Goal: Task Accomplishment & Management: Use online tool/utility

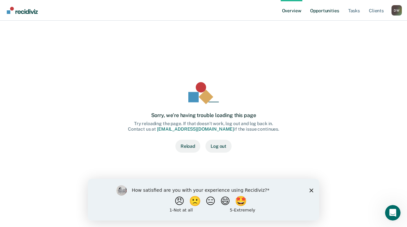
click at [325, 12] on link "Opportunities" at bounding box center [324, 10] width 31 height 21
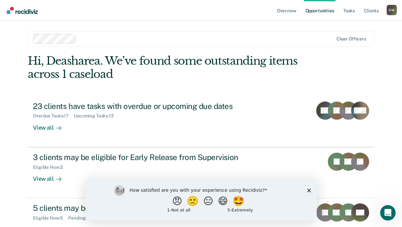
click at [309, 189] on polygon "Close survey" at bounding box center [309, 190] width 4 height 4
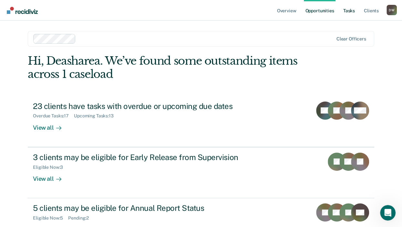
click at [349, 12] on link "Tasks" at bounding box center [349, 10] width 14 height 21
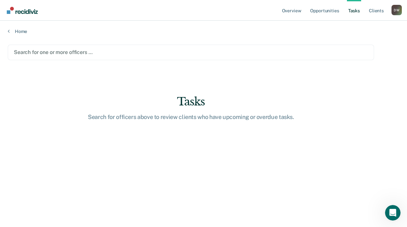
click at [49, 48] on div at bounding box center [191, 51] width 354 height 7
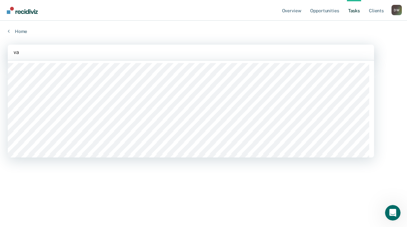
type input "val"
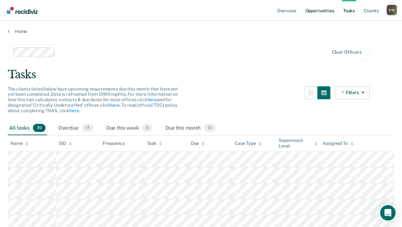
click at [317, 9] on link "Opportunities" at bounding box center [319, 10] width 31 height 21
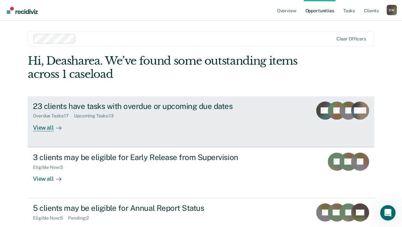
click at [45, 127] on div "View all" at bounding box center [51, 124] width 36 height 13
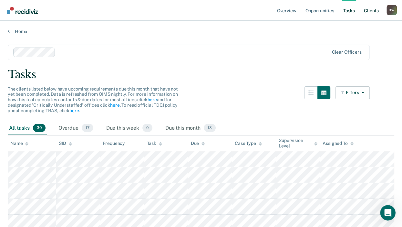
click at [372, 11] on link "Client s" at bounding box center [370, 10] width 17 height 21
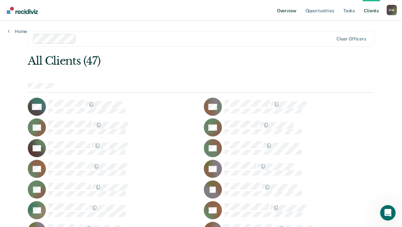
click at [292, 11] on link "Overview" at bounding box center [287, 10] width 22 height 21
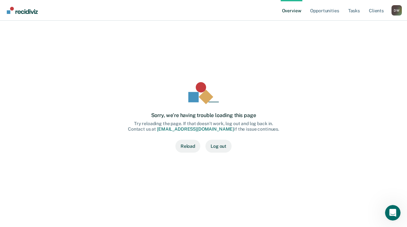
click at [202, 129] on link "feedback@recidiviz.org" at bounding box center [195, 128] width 77 height 5
click at [189, 129] on link "feedback@recidiviz.org" at bounding box center [195, 128] width 77 height 5
click at [329, 9] on link "Opportunities" at bounding box center [324, 10] width 31 height 21
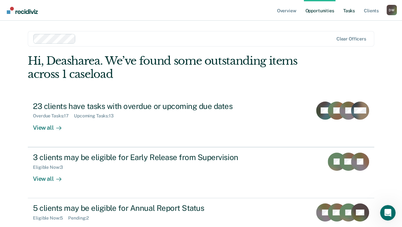
click at [350, 11] on link "Tasks" at bounding box center [349, 10] width 14 height 21
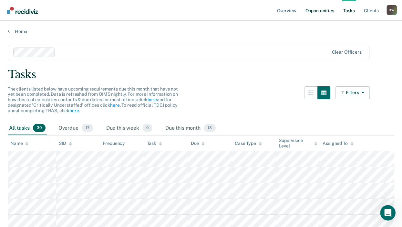
click at [327, 11] on link "Opportunities" at bounding box center [319, 10] width 31 height 21
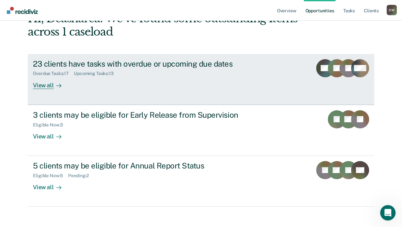
scroll to position [47, 0]
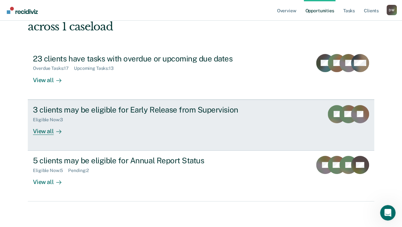
click at [46, 132] on div "View all" at bounding box center [51, 128] width 36 height 13
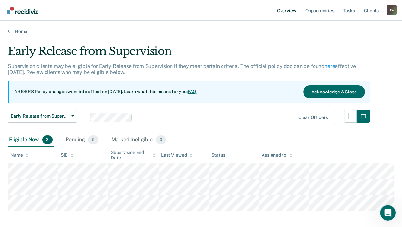
click at [287, 11] on link "Overview" at bounding box center [287, 10] width 22 height 21
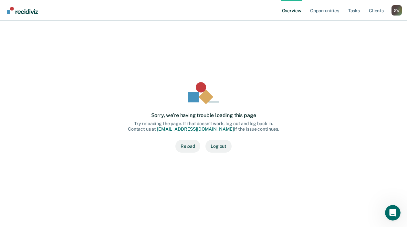
drag, startPoint x: 279, startPoint y: 99, endPoint x: 230, endPoint y: 61, distance: 61.9
click at [230, 61] on div "Sorry, we’re having trouble loading this page Try reloading the page. If that d…" at bounding box center [203, 117] width 371 height 157
click at [279, 54] on div "Sorry, we’re having trouble loading this page Try reloading the page. If that d…" at bounding box center [203, 117] width 371 height 157
click at [307, 79] on div "Sorry, we’re having trouble loading this page Try reloading the page. If that d…" at bounding box center [203, 117] width 371 height 157
click at [305, 93] on div "Sorry, we’re having trouble loading this page Try reloading the page. If that d…" at bounding box center [203, 117] width 371 height 157
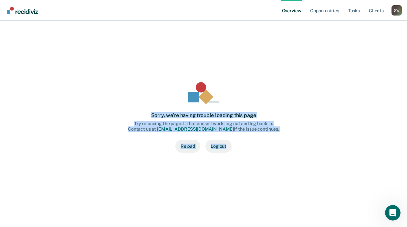
drag, startPoint x: 167, startPoint y: 66, endPoint x: 249, endPoint y: 159, distance: 124.2
click at [249, 159] on div "Sorry, we’re having trouble loading this page Try reloading the page. If that d…" at bounding box center [203, 117] width 371 height 157
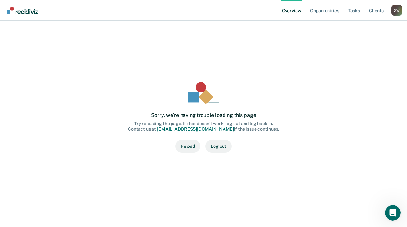
click at [306, 12] on ul "Overview Opportunities Tasks Client s" at bounding box center [335, 10] width 111 height 21
click at [356, 13] on link "Tasks" at bounding box center [354, 10] width 14 height 21
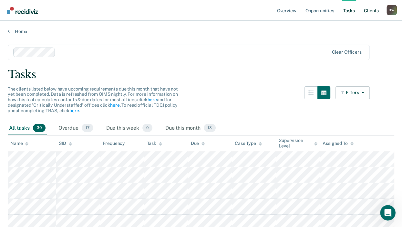
click at [371, 9] on link "Client s" at bounding box center [370, 10] width 17 height 21
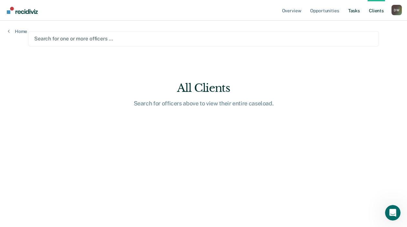
click at [357, 13] on link "Tasks" at bounding box center [354, 10] width 14 height 21
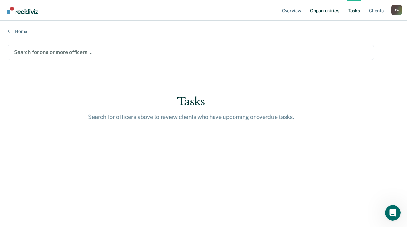
click at [329, 10] on link "Opportunities" at bounding box center [324, 10] width 31 height 21
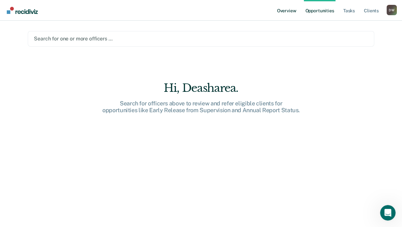
click at [287, 12] on link "Overview" at bounding box center [287, 10] width 22 height 21
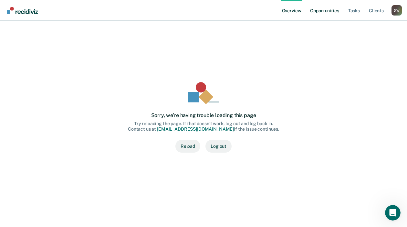
click at [328, 11] on link "Opportunities" at bounding box center [324, 10] width 31 height 21
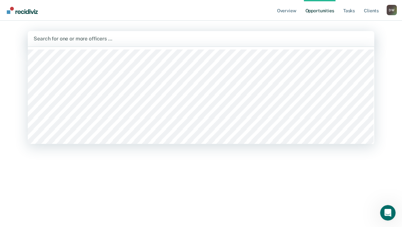
click at [109, 37] on div at bounding box center [201, 38] width 335 height 7
type input "may"
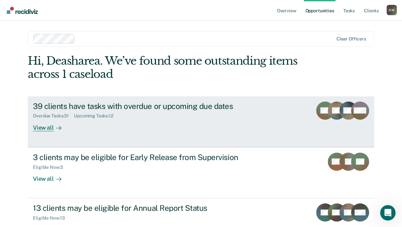
click at [49, 128] on div "View all" at bounding box center [51, 124] width 36 height 13
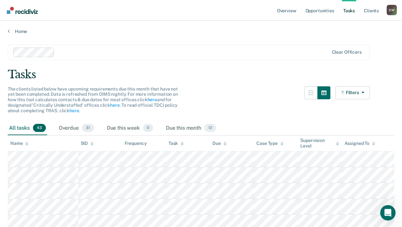
click at [7, 29] on div "Home" at bounding box center [201, 28] width 402 height 14
click at [10, 31] on link "Home" at bounding box center [201, 31] width 386 height 6
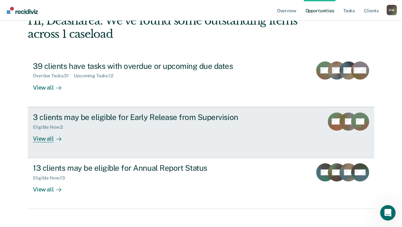
scroll to position [47, 0]
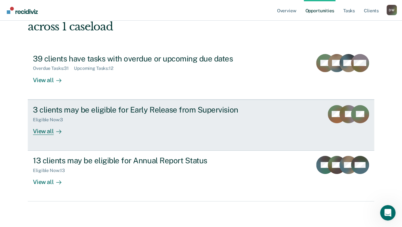
click at [46, 132] on div "View all" at bounding box center [51, 128] width 36 height 13
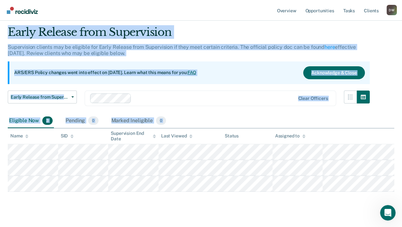
scroll to position [30, 0]
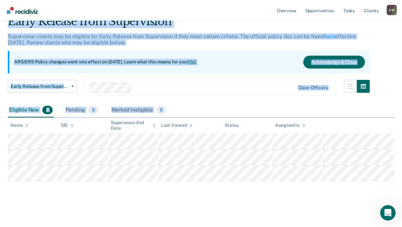
drag, startPoint x: 8, startPoint y: 47, endPoint x: 364, endPoint y: 213, distance: 392.9
click at [364, 213] on main "Early Release from Supervision Supervision clients may be eligible for Early Re…" at bounding box center [201, 115] width 402 height 221
drag, startPoint x: 364, startPoint y: 213, endPoint x: 330, endPoint y: 185, distance: 44.2
copy div "Early Release from Supervision Supervision clients may be eligible for Early Re…"
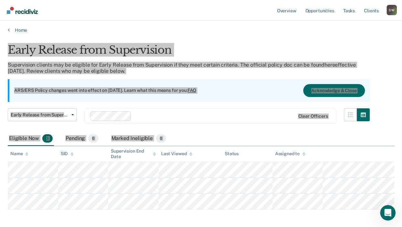
scroll to position [0, 0]
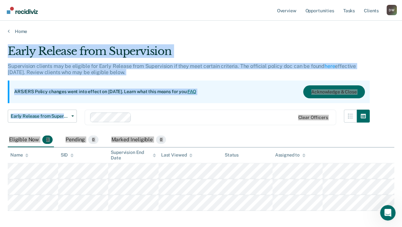
drag, startPoint x: 266, startPoint y: 108, endPoint x: 264, endPoint y: 111, distance: 3.9
click at [266, 108] on div "Early Release from Supervision Supervision clients may be eligible for Early Re…" at bounding box center [189, 89] width 362 height 88
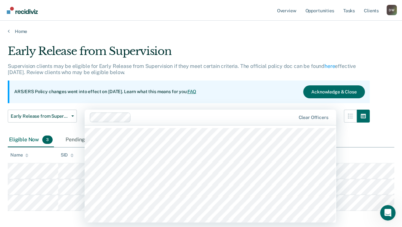
drag, startPoint x: 241, startPoint y: 117, endPoint x: 187, endPoint y: 115, distance: 54.6
click at [187, 115] on div at bounding box center [214, 116] width 161 height 7
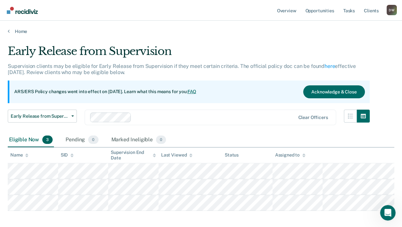
scroll to position [47, 0]
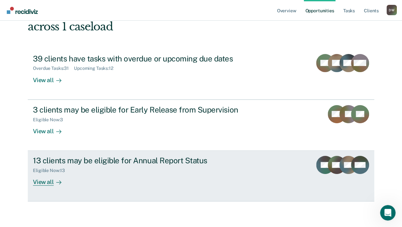
click at [47, 177] on div "View all" at bounding box center [51, 179] width 36 height 13
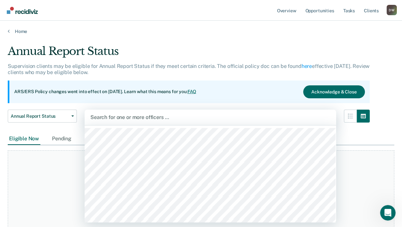
drag, startPoint x: 126, startPoint y: 114, endPoint x: 124, endPoint y: 109, distance: 5.8
click at [125, 111] on div "Search for one or more officers …" at bounding box center [210, 116] width 251 height 15
type input "ola"
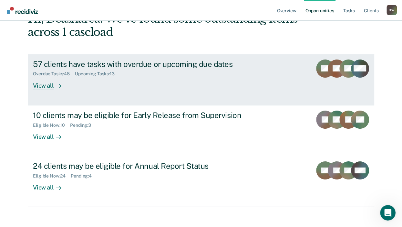
scroll to position [47, 0]
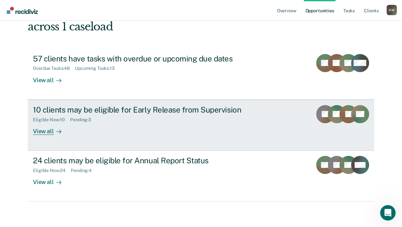
click at [188, 115] on div "Eligible Now : 10 Pending : 3" at bounding box center [146, 118] width 227 height 8
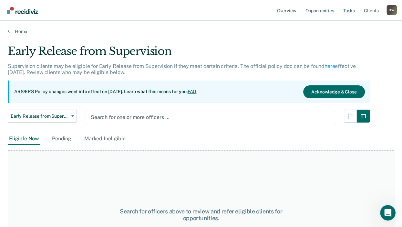
click at [137, 117] on div at bounding box center [210, 116] width 239 height 7
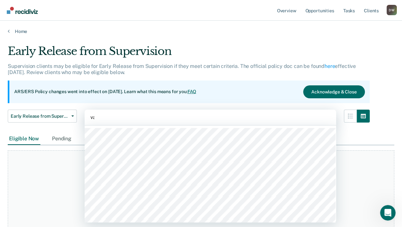
type input "val"
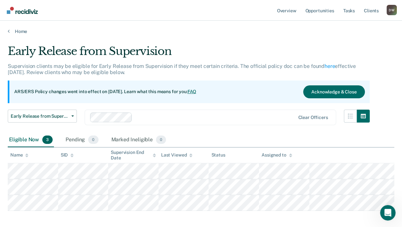
scroll to position [47, 0]
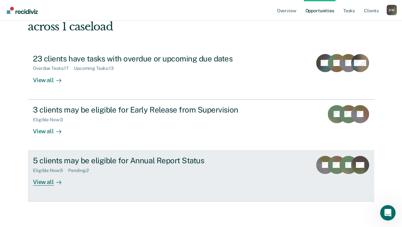
click at [154, 160] on div "5 clients may be eligible for Annual Report Status" at bounding box center [146, 160] width 227 height 9
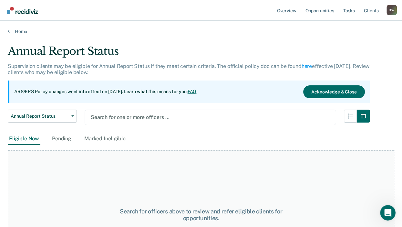
click at [128, 116] on div at bounding box center [210, 116] width 239 height 7
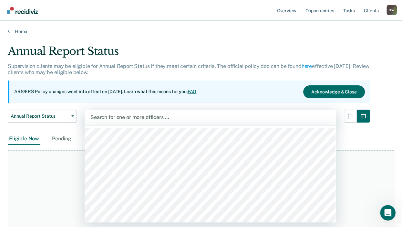
click at [128, 116] on div at bounding box center [210, 116] width 240 height 7
type input "lee"
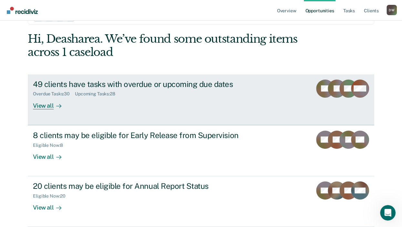
scroll to position [47, 0]
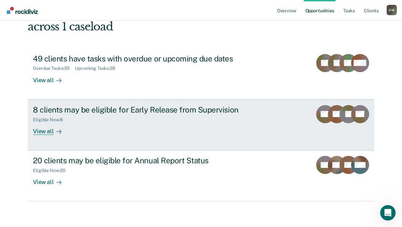
click at [146, 105] on div "8 clients may be eligible for Early Release from Supervision" at bounding box center [146, 109] width 227 height 9
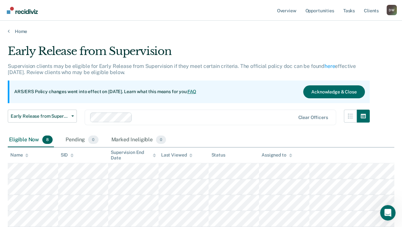
drag, startPoint x: 289, startPoint y: 29, endPoint x: 270, endPoint y: 49, distance: 28.5
click at [270, 49] on div "Early Release from Supervision" at bounding box center [189, 54] width 362 height 18
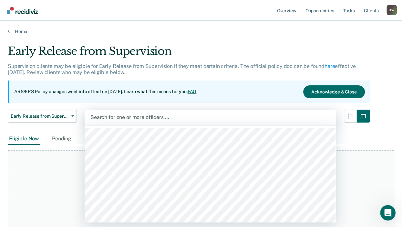
click at [125, 116] on div at bounding box center [210, 116] width 240 height 7
type input "aya"
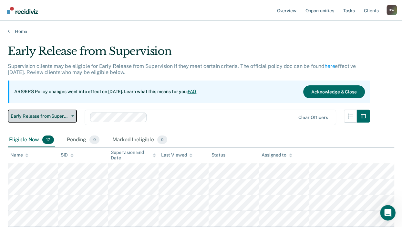
click at [73, 114] on button "Early Release from Supervision" at bounding box center [42, 115] width 69 height 13
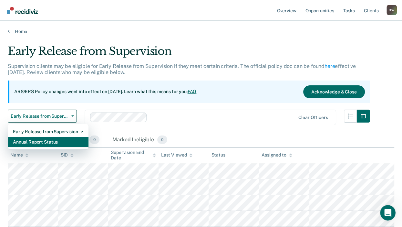
click at [57, 140] on div "Annual Report Status" at bounding box center [48, 142] width 70 height 10
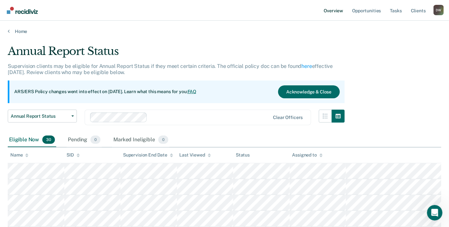
click at [336, 11] on link "Overview" at bounding box center [333, 10] width 22 height 21
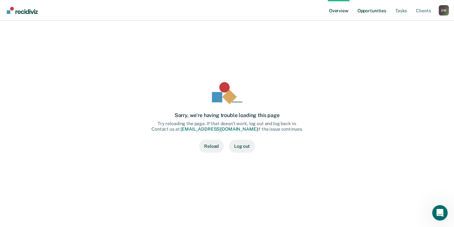
click at [367, 11] on link "Opportunities" at bounding box center [371, 10] width 31 height 21
